Goal: Task Accomplishment & Management: Use online tool/utility

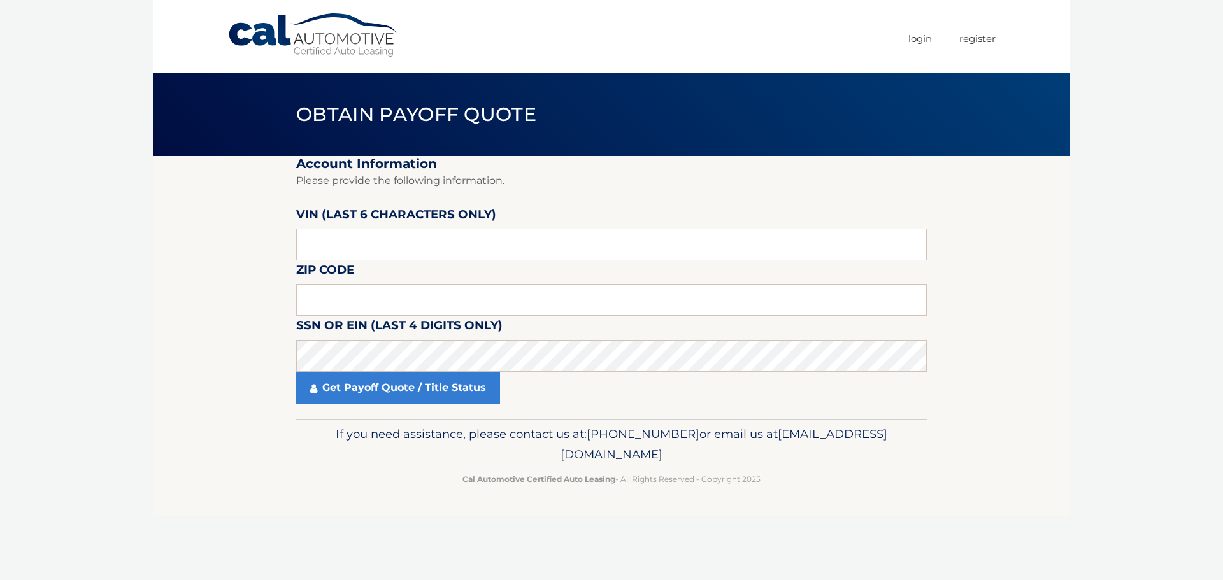
drag, startPoint x: 307, startPoint y: 264, endPoint x: 317, endPoint y: 253, distance: 14.9
click at [307, 262] on label "Zip Code" at bounding box center [325, 273] width 58 height 24
click at [317, 253] on input "text" at bounding box center [611, 245] width 631 height 32
paste input "799541"
type input "799541"
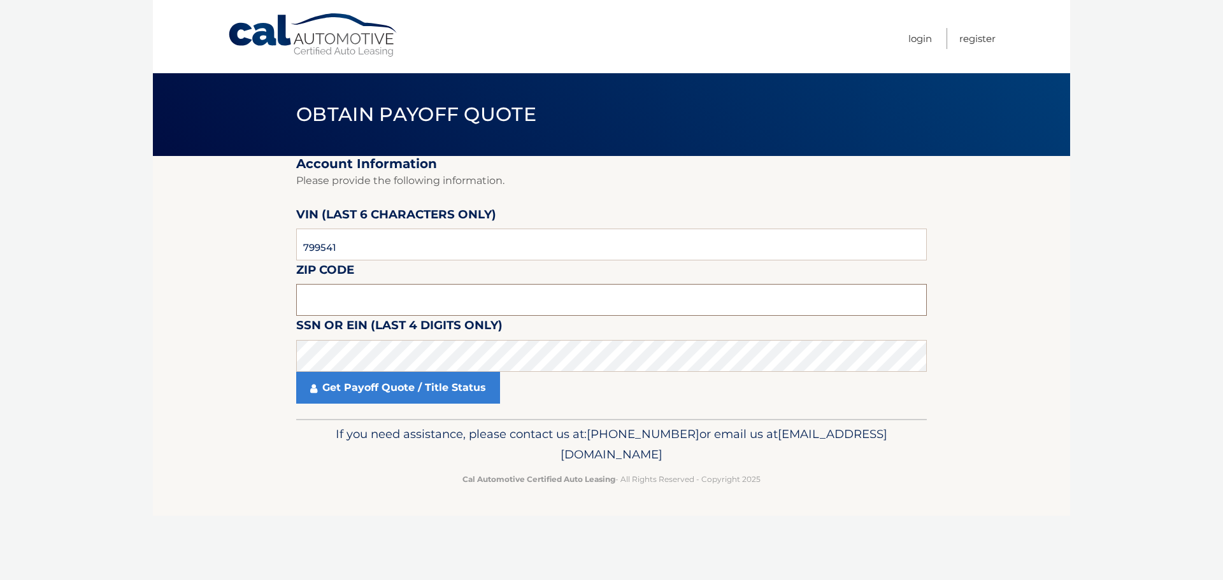
click at [315, 302] on input "text" at bounding box center [611, 300] width 631 height 32
type input "07024"
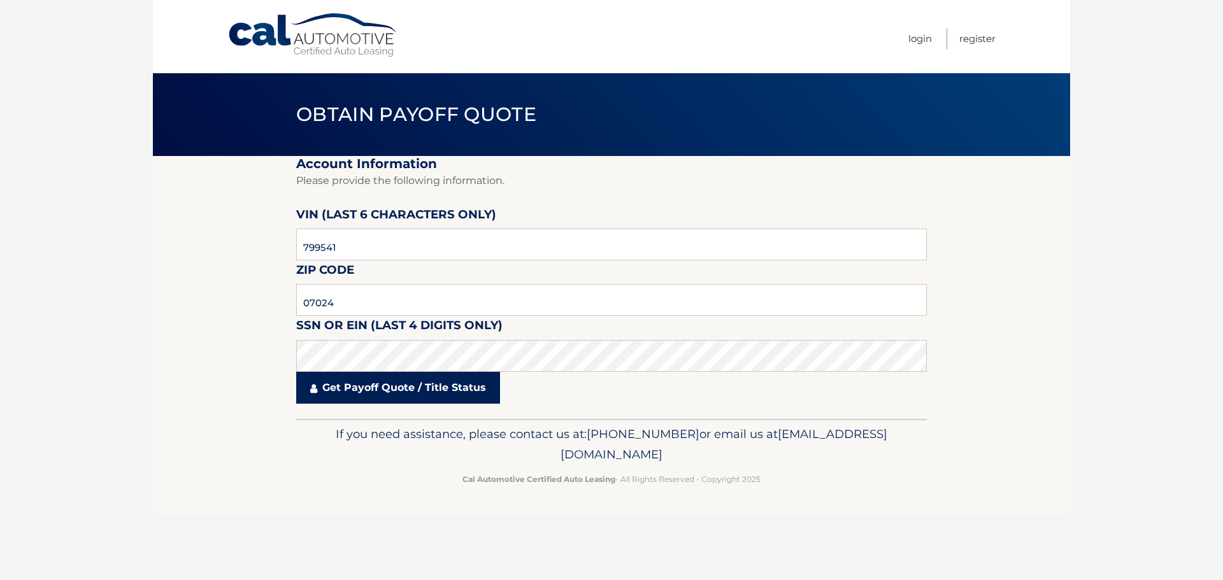
click at [394, 394] on link "Get Payoff Quote / Title Status" at bounding box center [398, 388] width 204 height 32
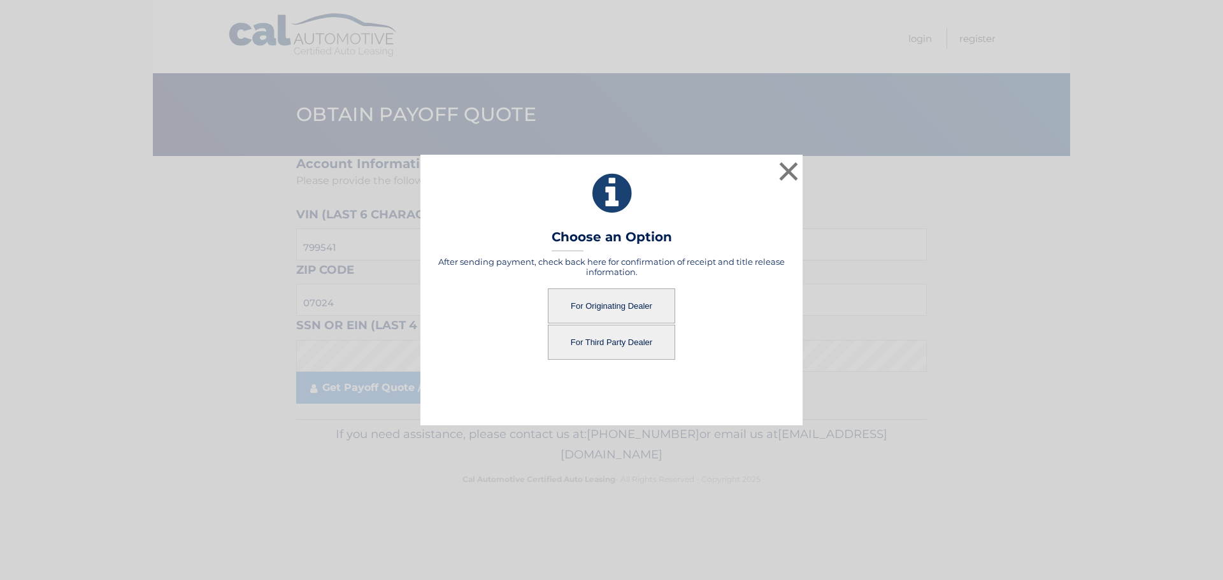
click at [613, 347] on button "For Third Party Dealer" at bounding box center [611, 342] width 127 height 35
click at [589, 340] on button "For Third Party Dealer" at bounding box center [611, 342] width 127 height 35
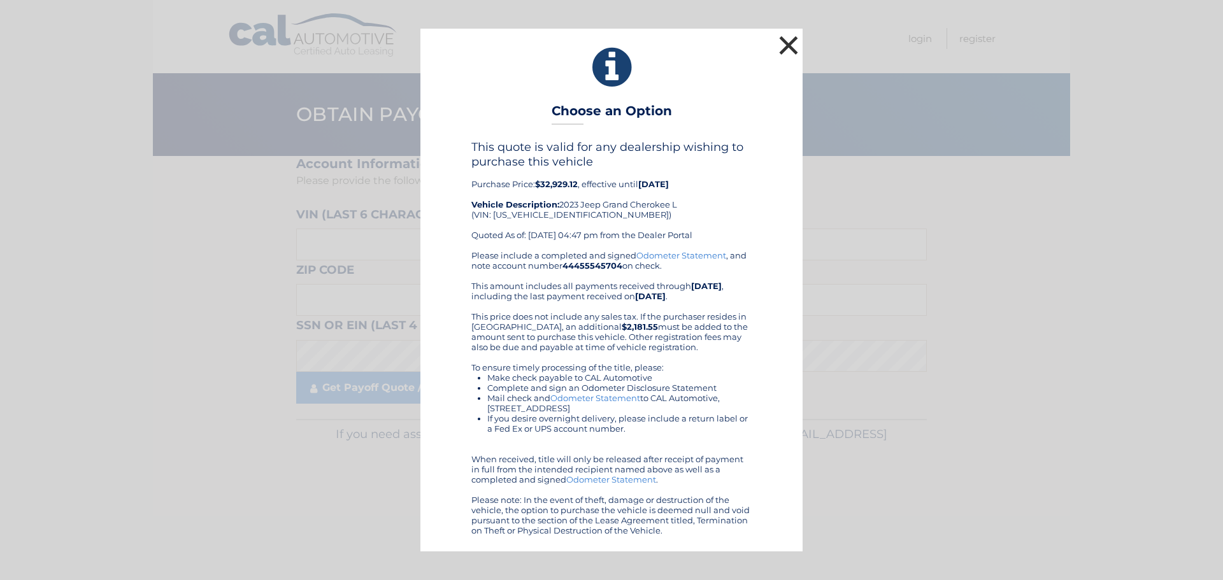
click at [787, 44] on button "×" at bounding box center [788, 44] width 25 height 25
